Goal: Communication & Community: Answer question/provide support

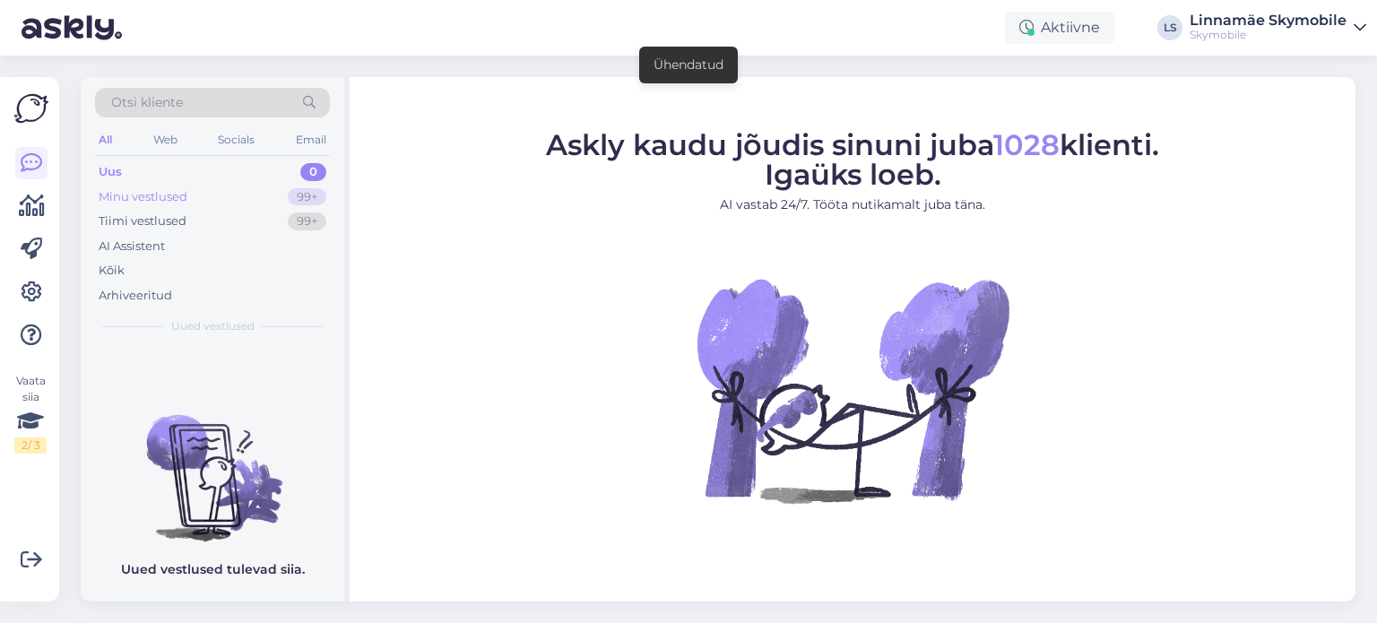
click at [146, 199] on div "Minu vestlused" at bounding box center [143, 197] width 89 height 18
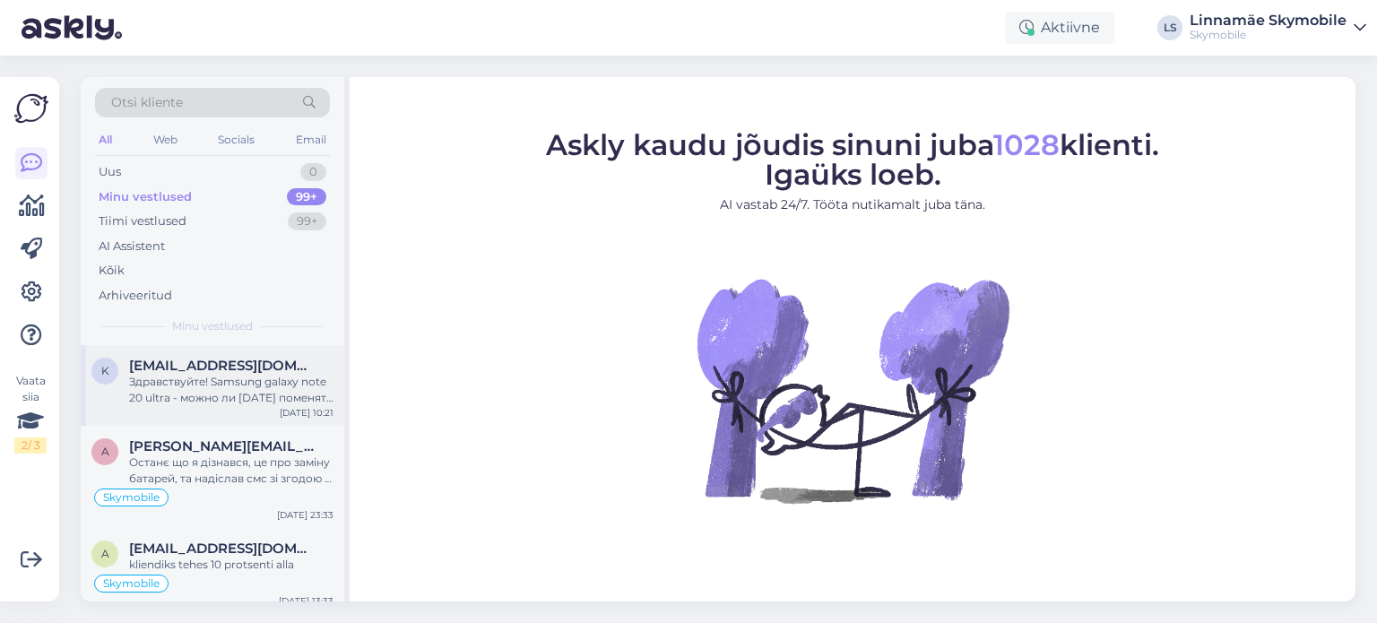
click at [265, 379] on div "Здравствуйте! Samsung galaxy note 20 ultra - можно ли сегодня поменять аккумуля…" at bounding box center [231, 390] width 204 height 32
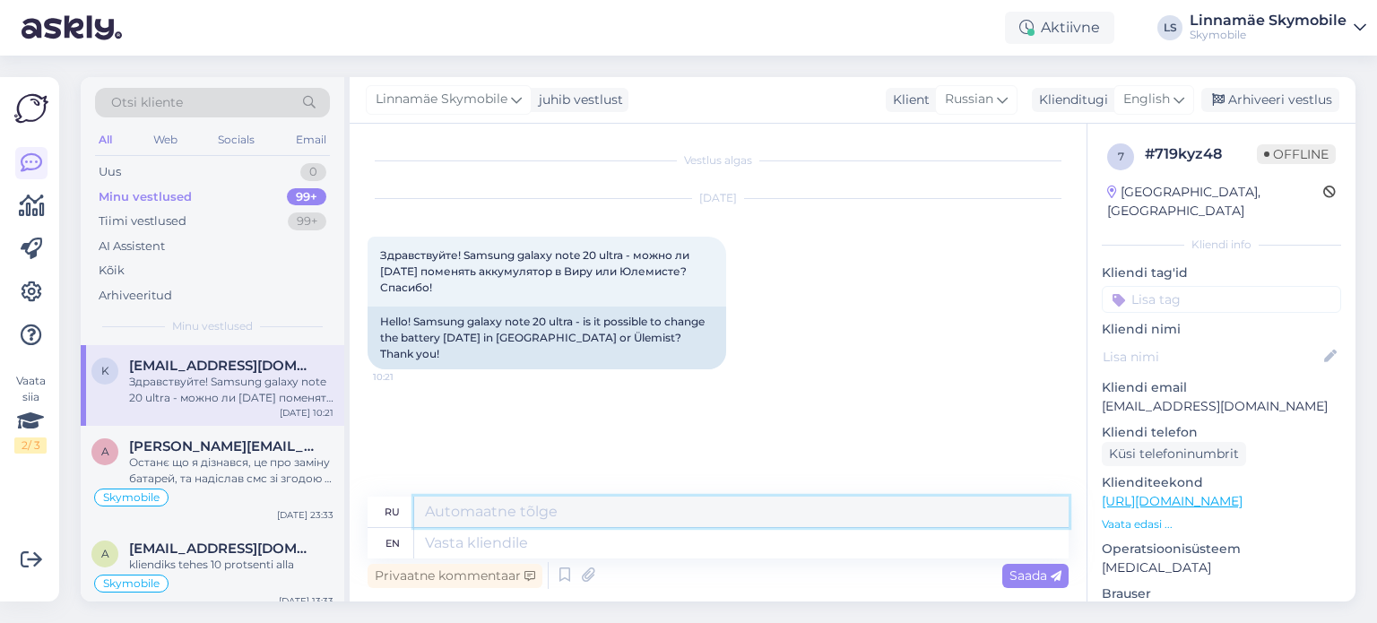
click at [569, 506] on textarea at bounding box center [741, 512] width 654 height 30
type textarea "Д"
click at [1144, 100] on span "English" at bounding box center [1146, 100] width 47 height 20
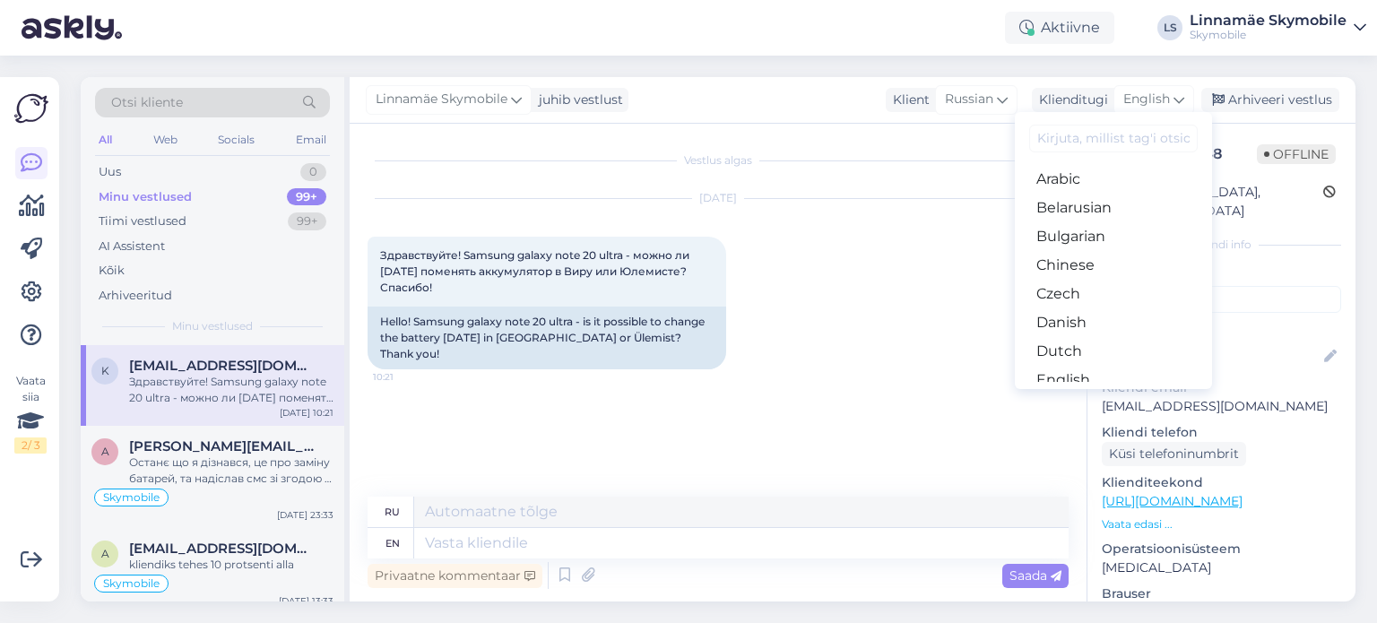
type input "к"
type input "р"
type input "к"
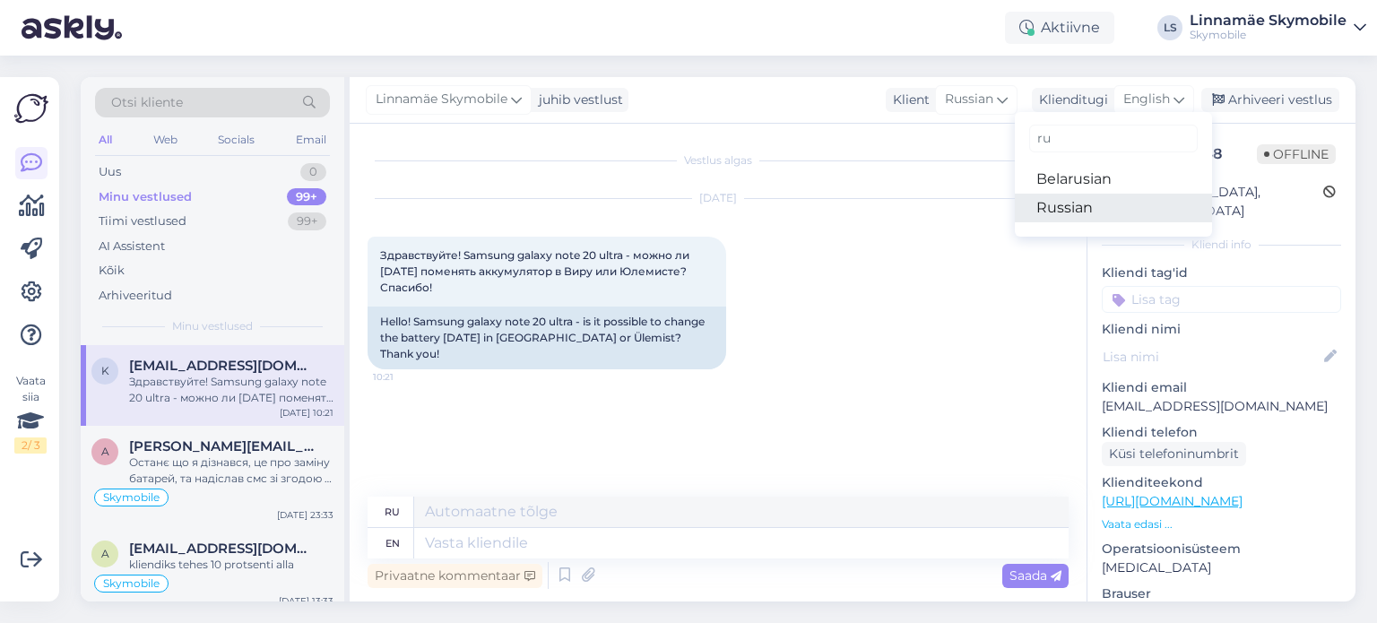
type input "ru"
click at [1077, 221] on link "Russian" at bounding box center [1113, 208] width 197 height 29
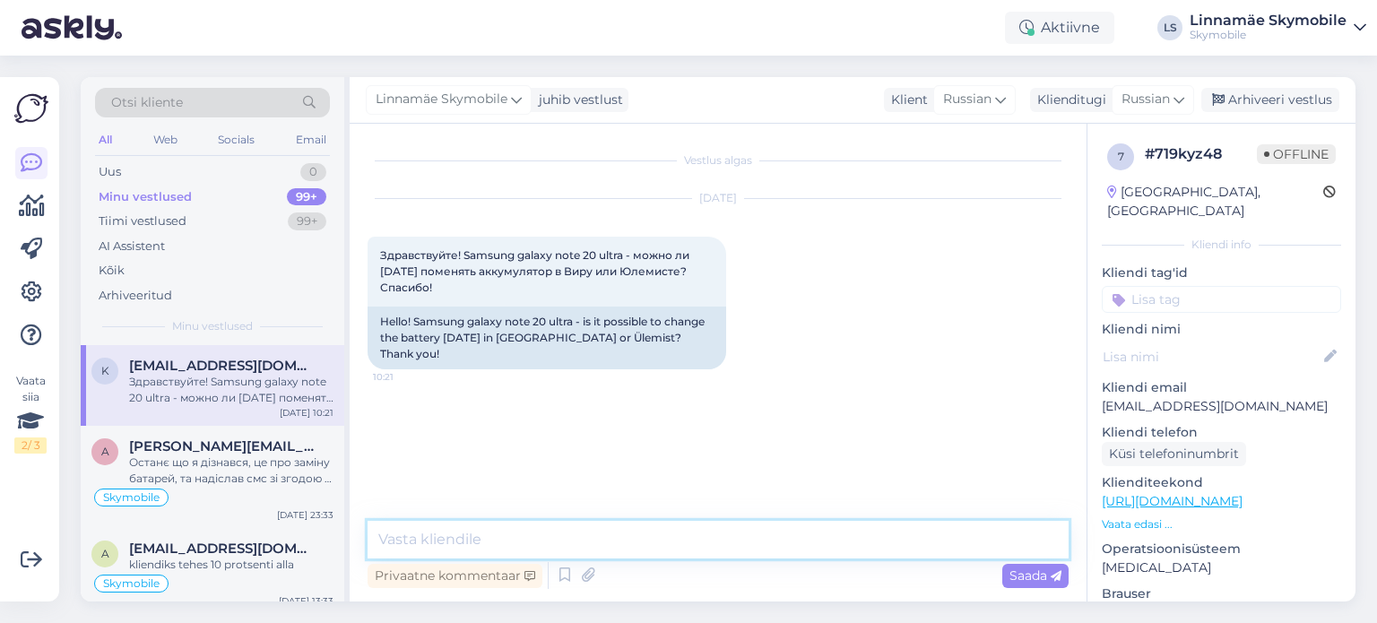
click at [523, 540] on textarea at bounding box center [718, 540] width 701 height 38
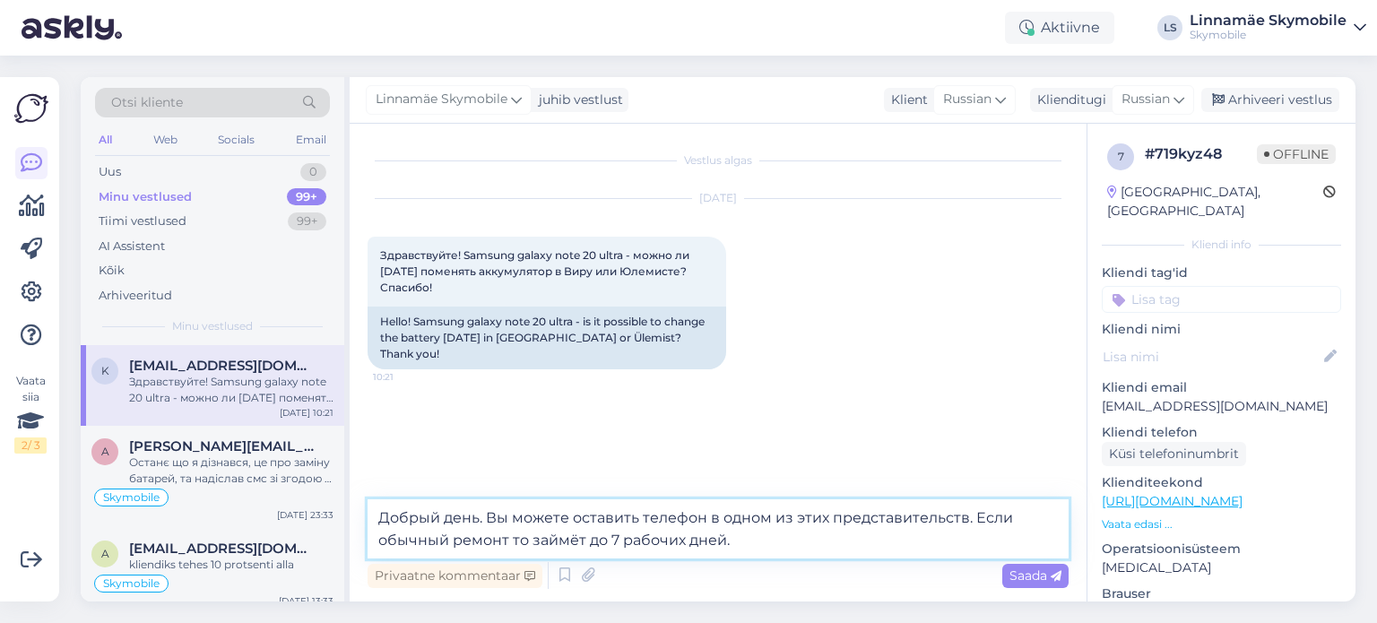
click at [506, 536] on textarea "Добрый день. Вы можете оставить телефон в одном из этих представительств. Если …" at bounding box center [718, 528] width 701 height 59
click at [727, 537] on textarea "Добрый день. Вы можете оставить телефон в одном из этих представительств. Если …" at bounding box center [718, 528] width 701 height 59
click at [909, 549] on textarea "Добрый день. Вы можете оставить телефон в одном из этих представительств. Если …" at bounding box center [718, 528] width 701 height 59
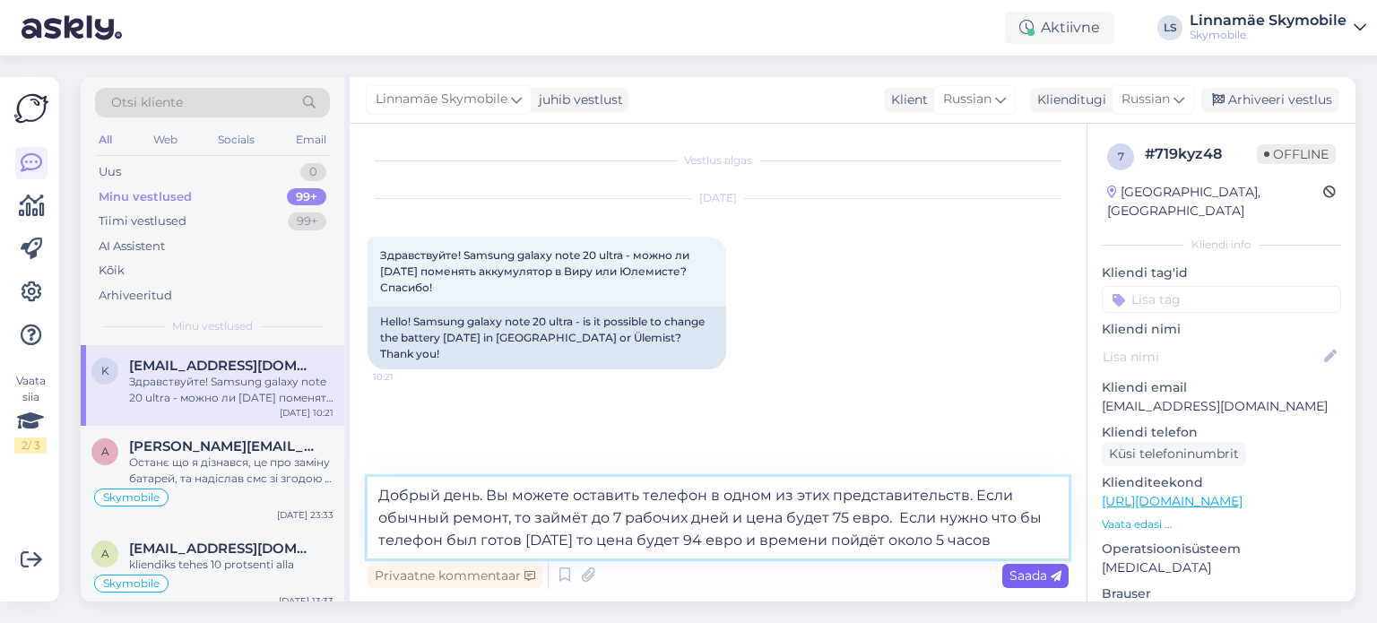
type textarea "Добрый день. Вы можете оставить телефон в одном из этих представительств. Если …"
click at [1007, 573] on div "Saada" at bounding box center [1035, 576] width 66 height 24
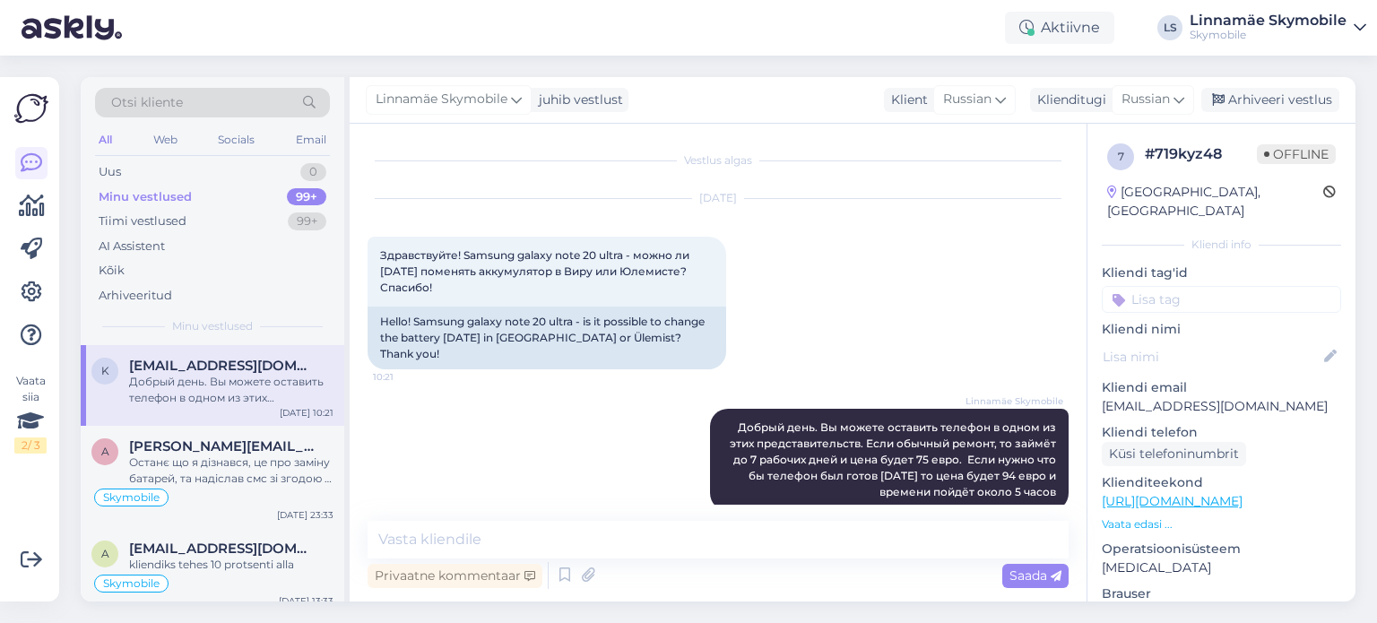
scroll to position [9, 0]
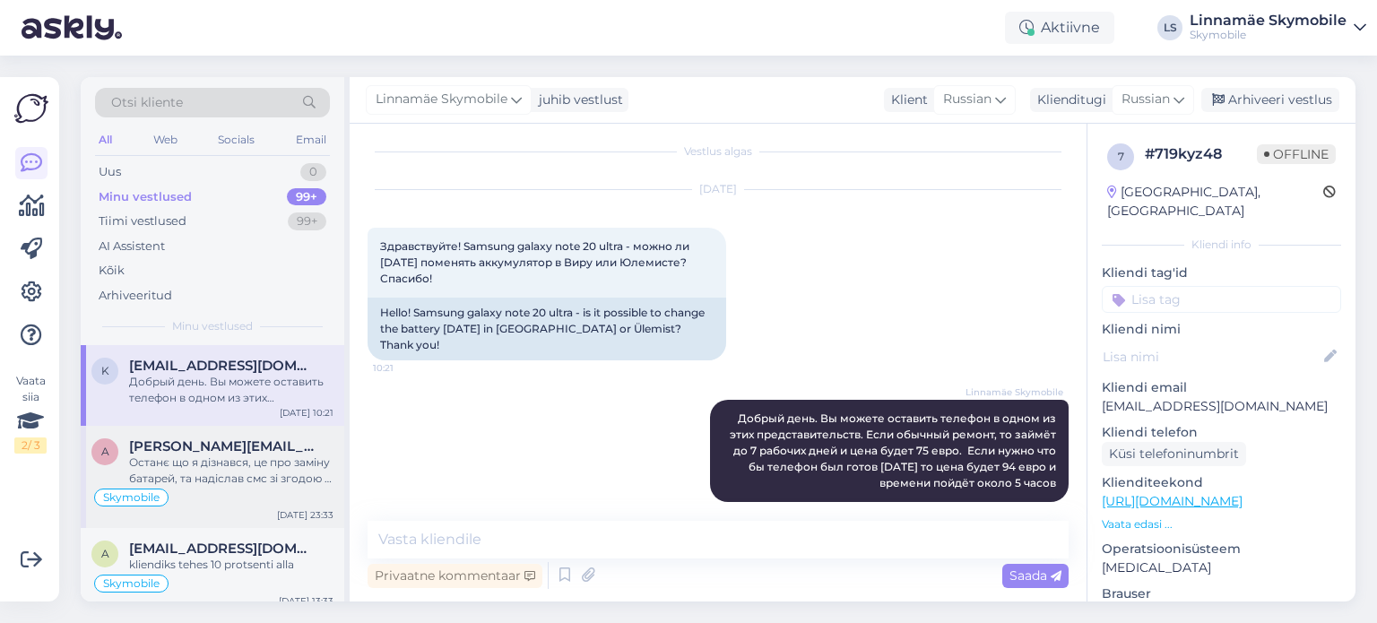
click at [273, 474] on div "Останє що я дізнався, це про заміну батарей, та надіслав смс зі згодою у відпов…" at bounding box center [231, 470] width 204 height 32
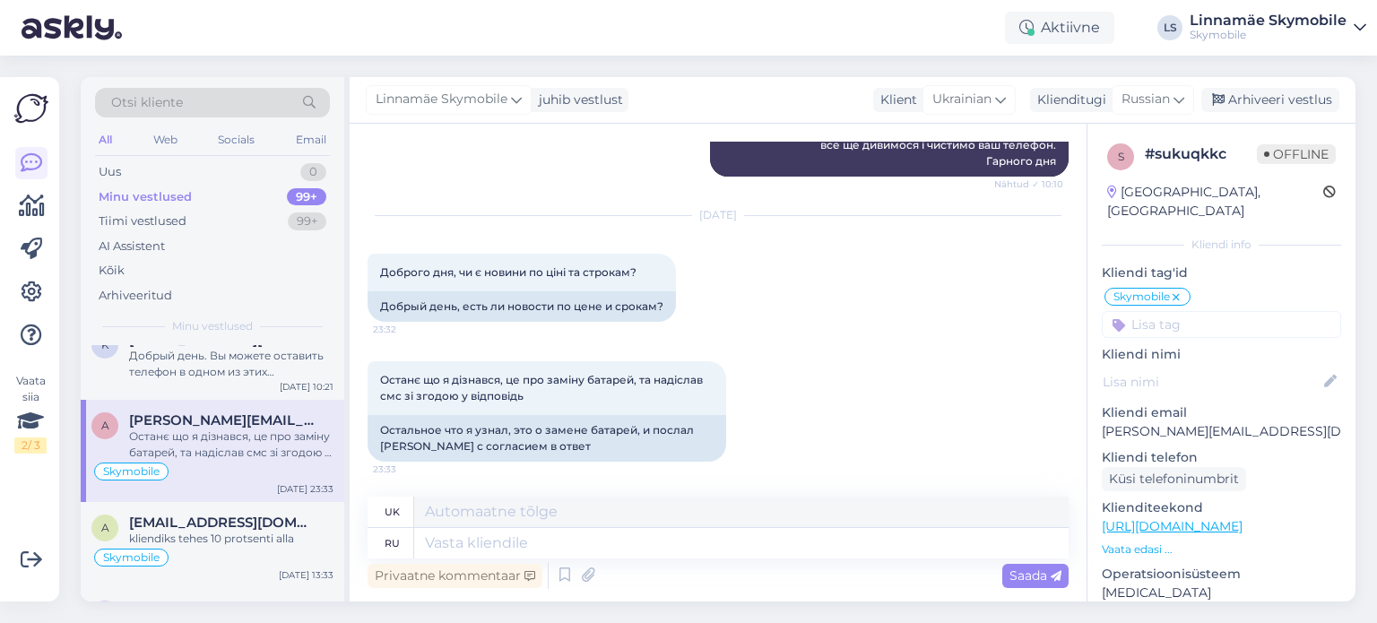
scroll to position [0, 0]
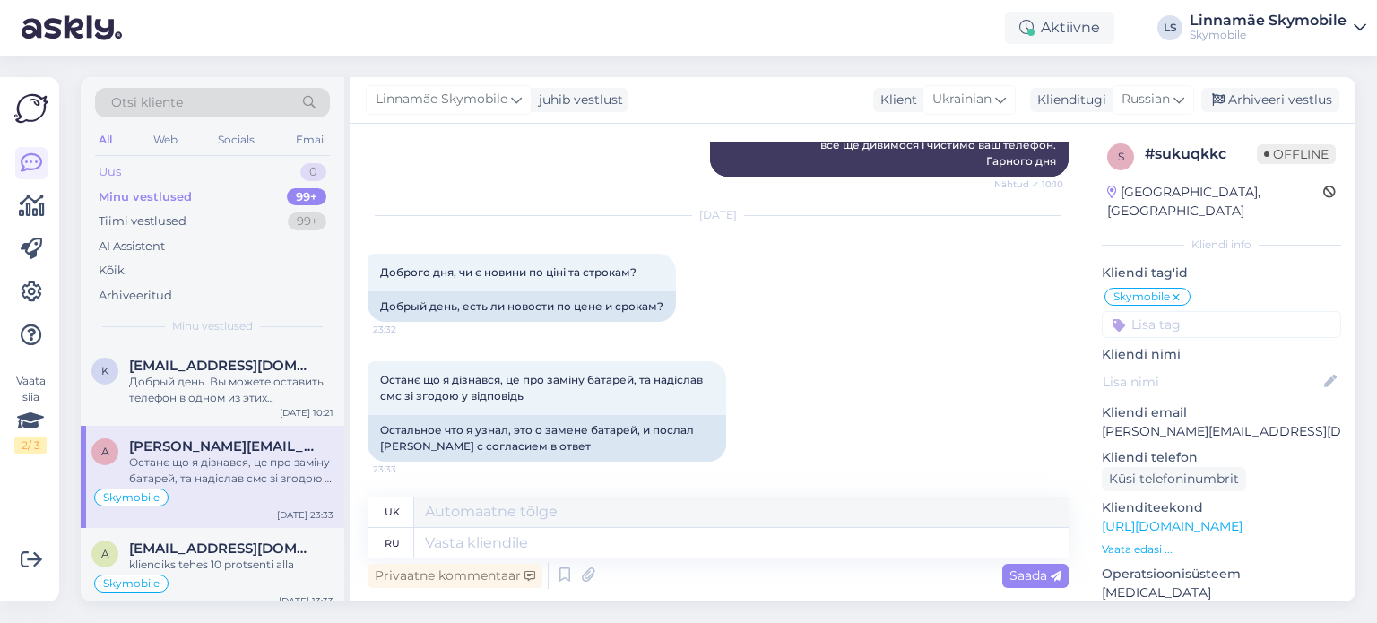
click at [108, 167] on div "Uus" at bounding box center [110, 172] width 22 height 18
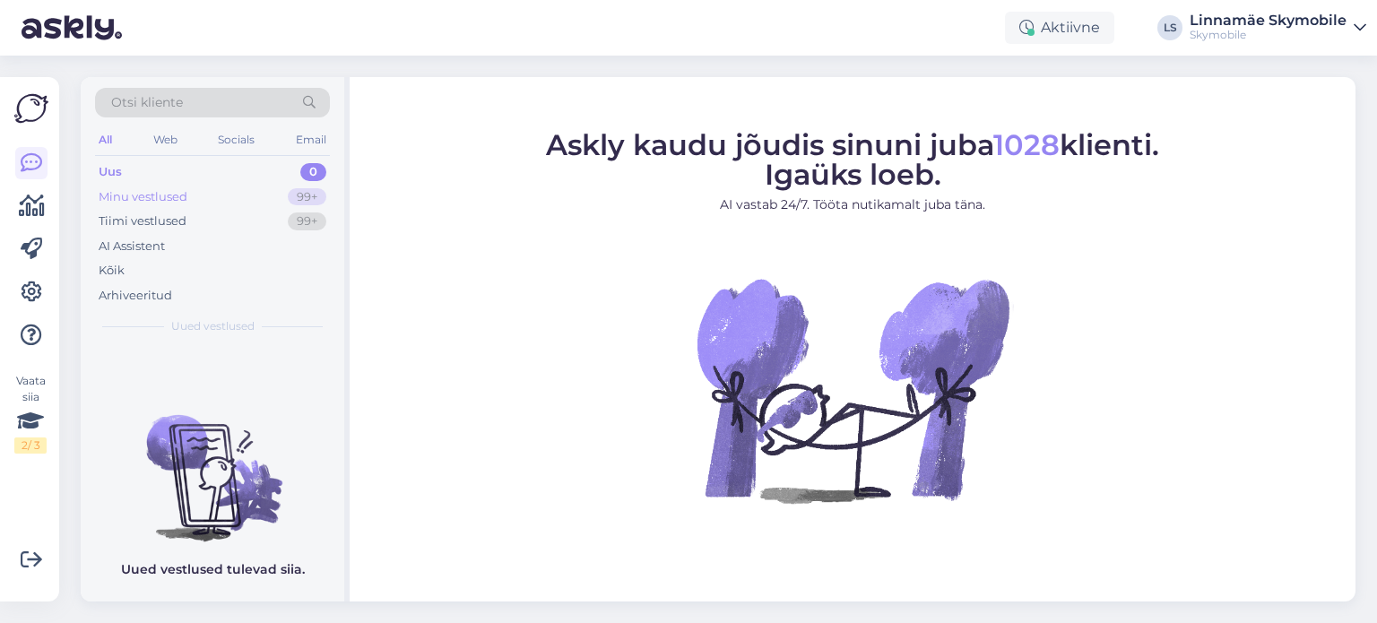
click at [152, 197] on div "Minu vestlused" at bounding box center [143, 197] width 89 height 18
click at [136, 202] on div "Minu vestlused" at bounding box center [143, 197] width 89 height 18
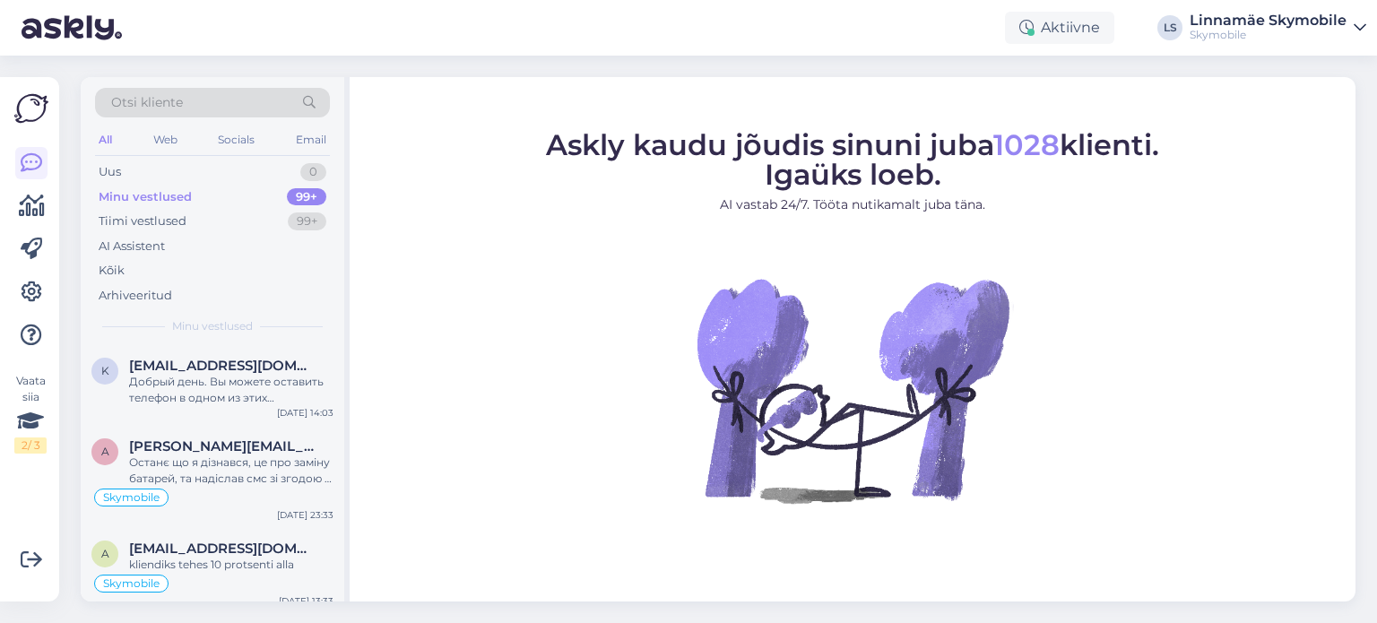
click at [15, 107] on img at bounding box center [31, 108] width 34 height 34
click at [26, 107] on img at bounding box center [31, 108] width 34 height 34
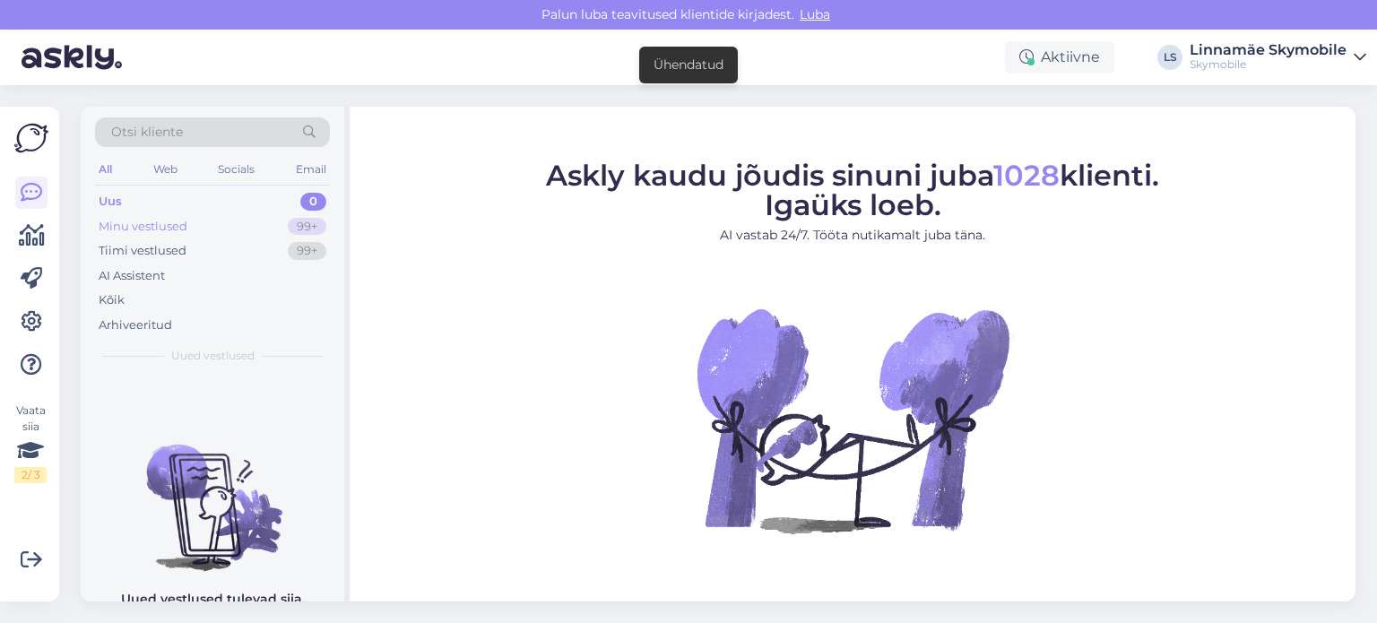
click at [161, 219] on div "Minu vestlused" at bounding box center [143, 227] width 89 height 18
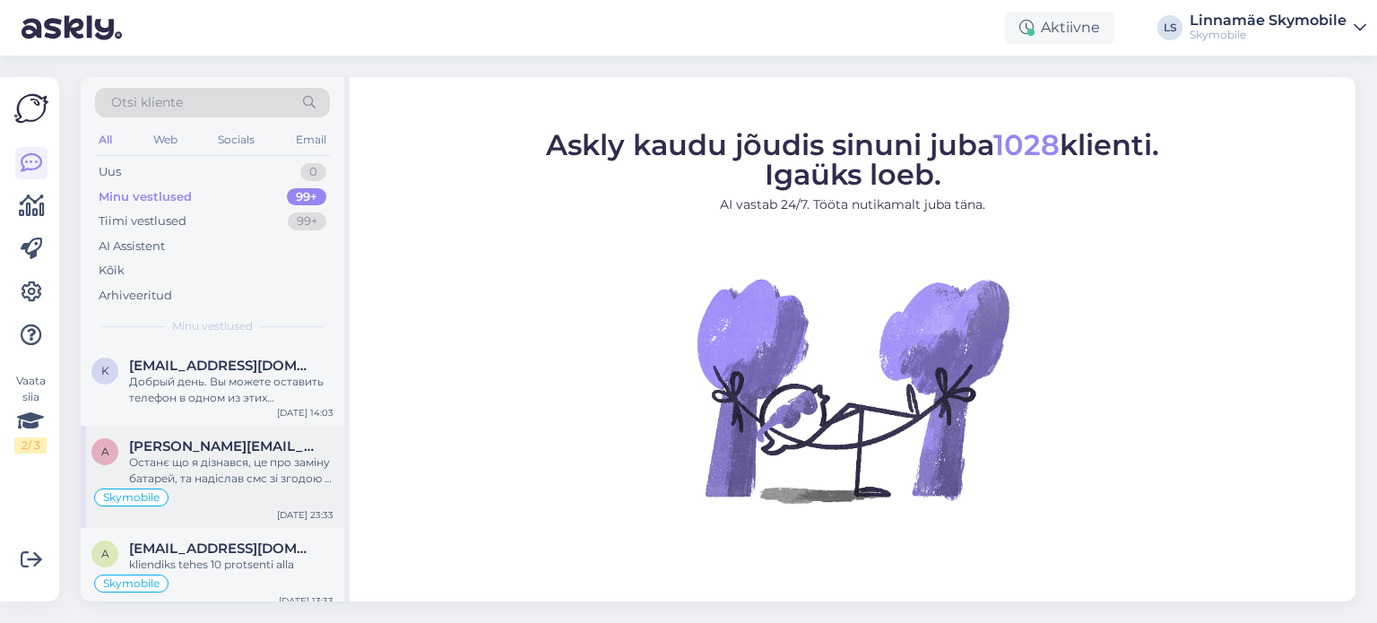
click at [285, 458] on div "Останє що я дізнався, це про заміну батарей, та надіслав смс зі згодою у відпов…" at bounding box center [231, 470] width 204 height 32
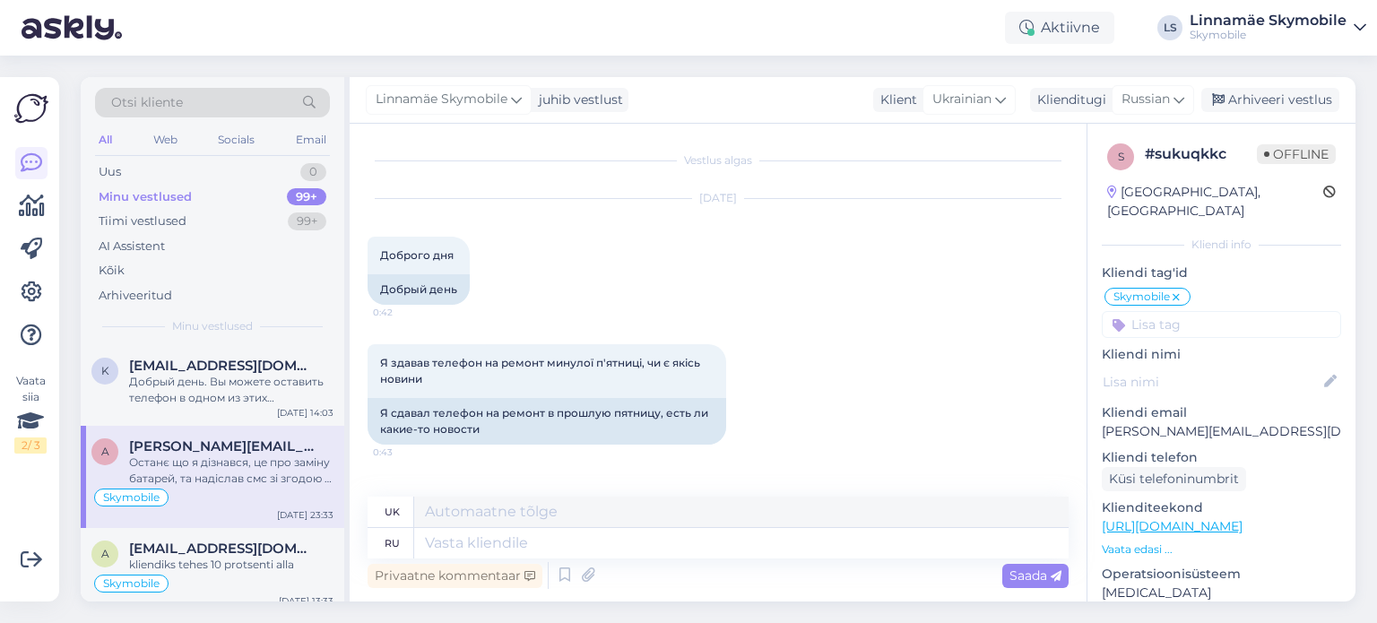
scroll to position [1037, 0]
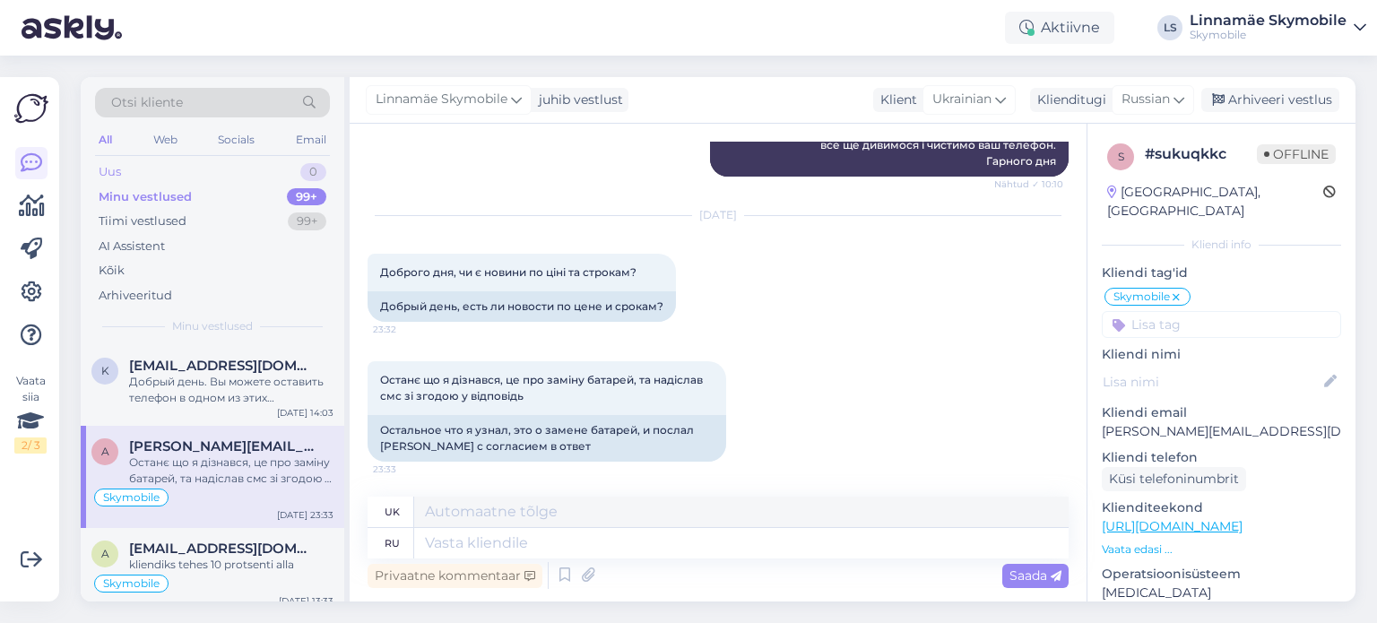
click at [120, 164] on div "Uus" at bounding box center [110, 172] width 22 height 18
